Goal: Task Accomplishment & Management: Manage account settings

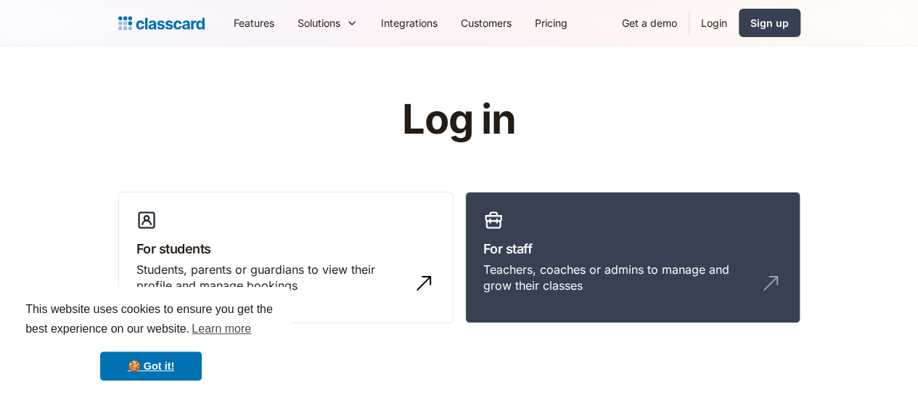
click at [739, 20] on link "Login" at bounding box center [713, 23] width 49 height 33
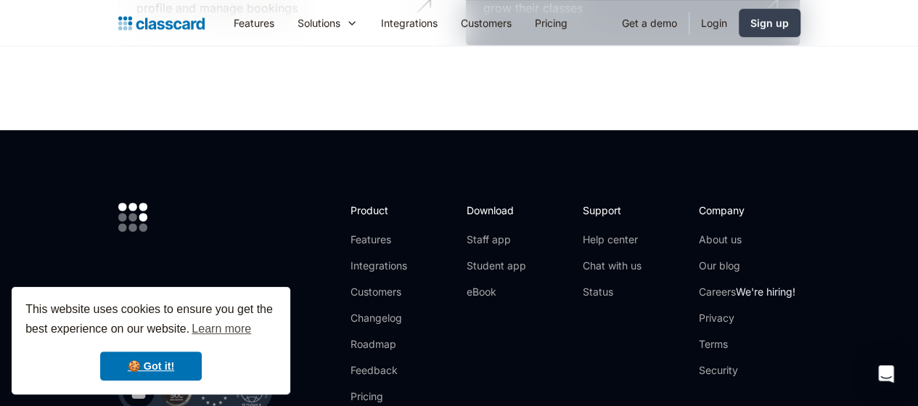
scroll to position [283, 0]
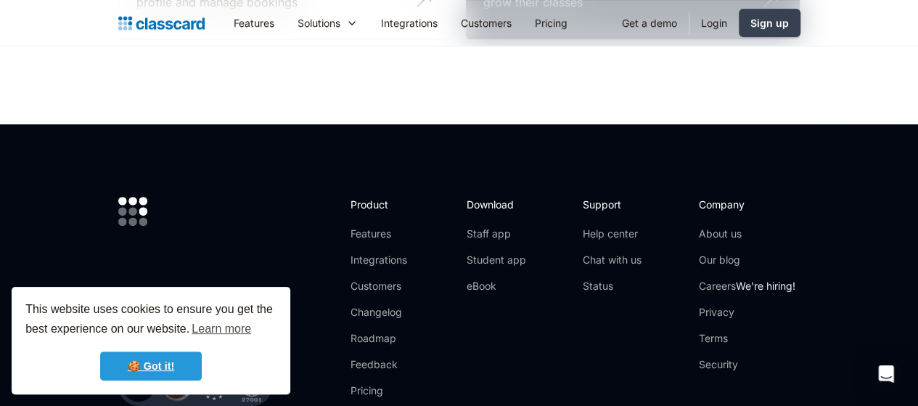
click at [175, 361] on link "🍪 Got it!" at bounding box center [151, 365] width 102 height 29
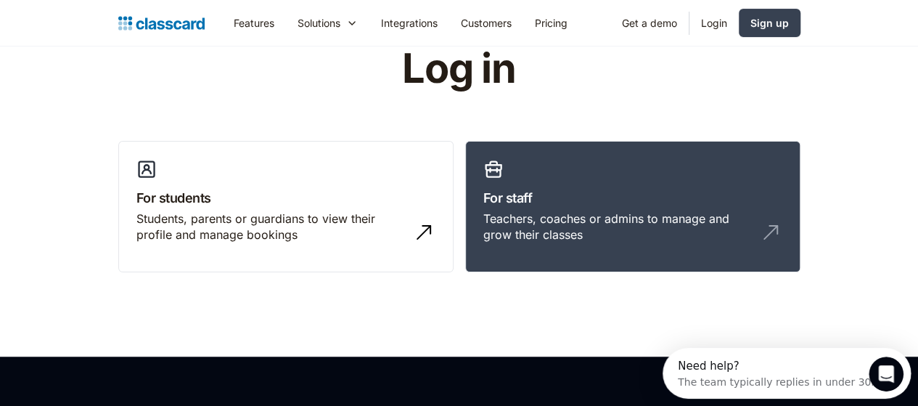
scroll to position [0, 0]
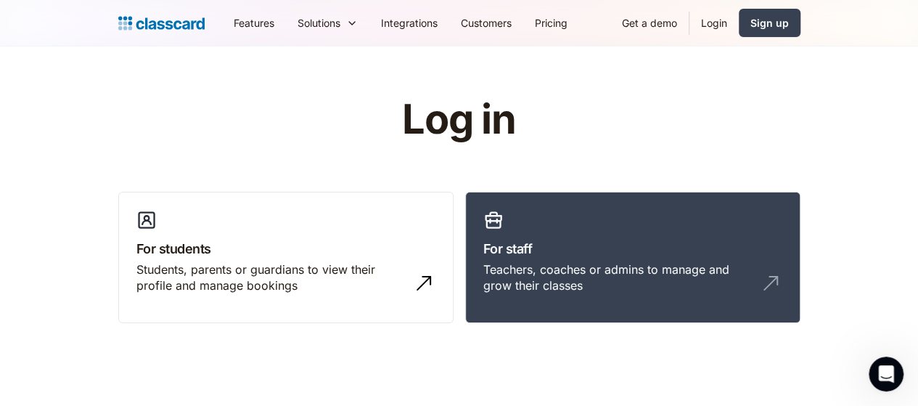
click at [739, 22] on link "Login" at bounding box center [713, 23] width 49 height 33
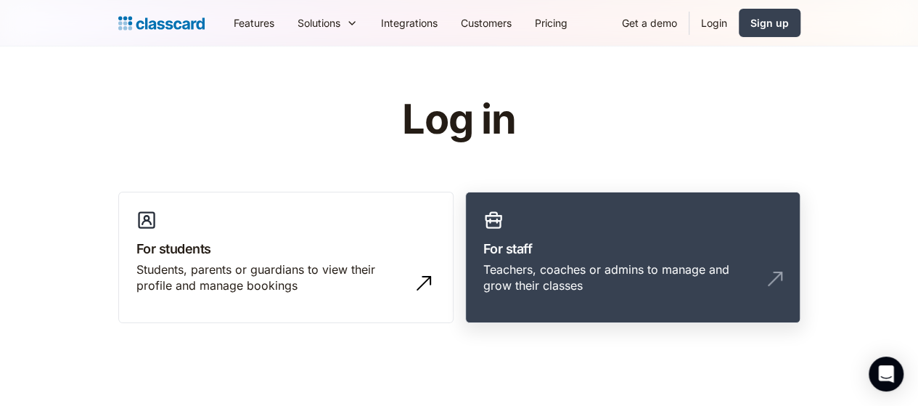
click at [563, 249] on h3 "For staff" at bounding box center [632, 249] width 299 height 20
